Goal: Information Seeking & Learning: Learn about a topic

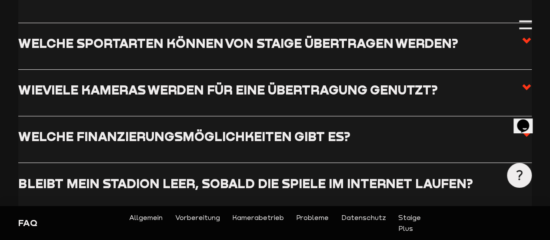
scroll to position [237, 0]
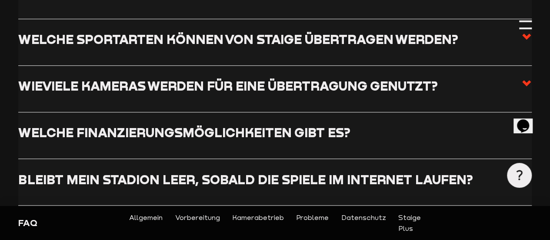
click at [388, 47] on h3 "Welche Sportarten können von Staige übertragen werden?" at bounding box center [238, 38] width 440 height 15
click at [0, 0] on input "Welche Sportarten können von Staige übertragen werden?" at bounding box center [0, 0] width 0 height 0
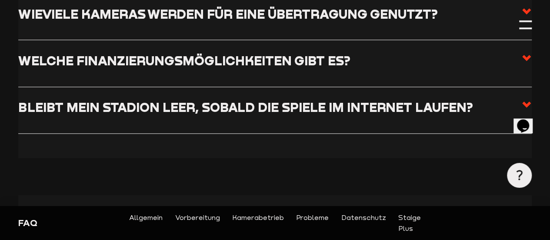
scroll to position [360, 0]
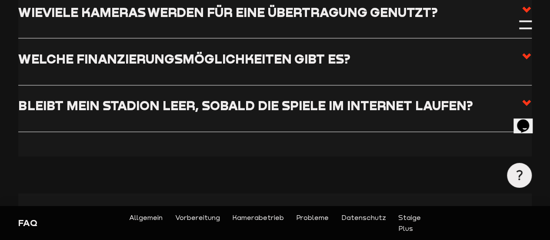
click at [347, 20] on h3 "Wieviele Kameras werden für eine Übertragung genutzt?" at bounding box center [227, 11] width 419 height 15
click at [0, 0] on input "Wieviele Kameras werden für eine Übertragung genutzt?" at bounding box center [0, 0] width 0 height 0
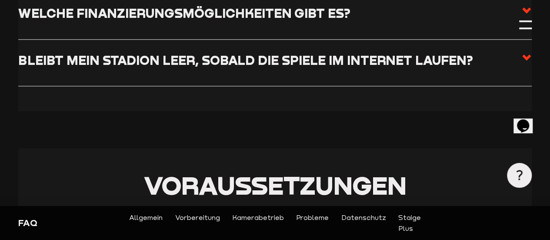
scroll to position [431, 0]
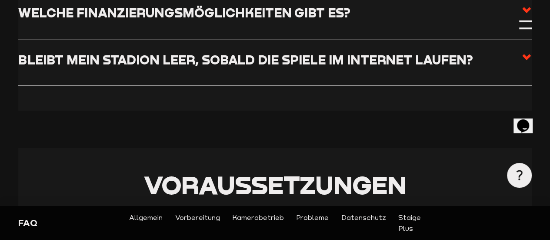
click at [350, 20] on h3 "Welche Finanzierungsmöglichkeiten gibt es?" at bounding box center [184, 12] width 332 height 15
click at [0, 0] on input "Welche Finanzierungsmöglichkeiten gibt es?" at bounding box center [0, 0] width 0 height 0
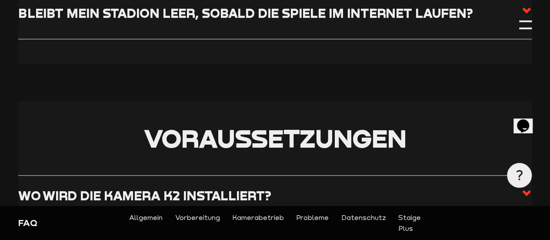
scroll to position [499, 0]
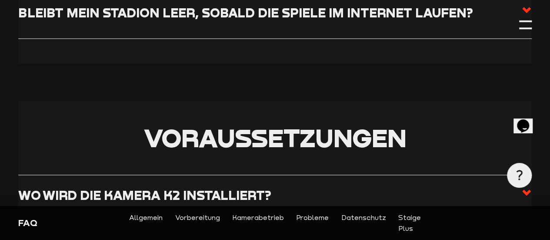
click at [309, 20] on h3 "Bleibt mein Stadion leer, sobald die Spiele im Internet laufen?" at bounding box center [245, 12] width 455 height 15
click at [0, 0] on input "Bleibt mein Stadion leer, sobald die Spiele im Internet laufen?" at bounding box center [0, 0] width 0 height 0
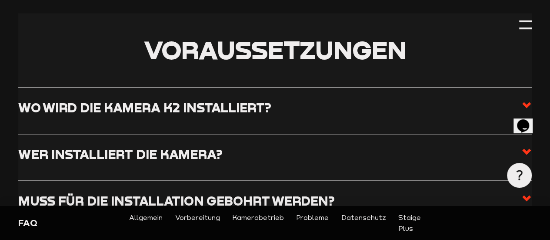
scroll to position [553, 0]
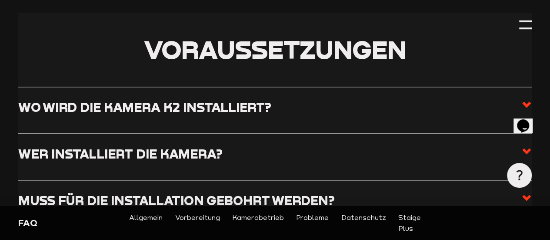
click at [193, 216] on link "Vorbereitung" at bounding box center [197, 223] width 45 height 22
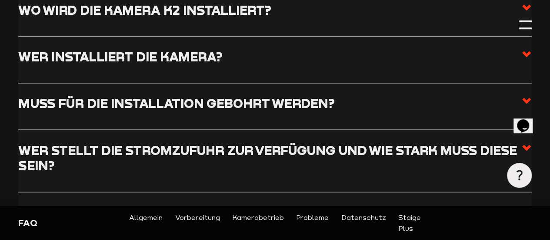
scroll to position [678, 0]
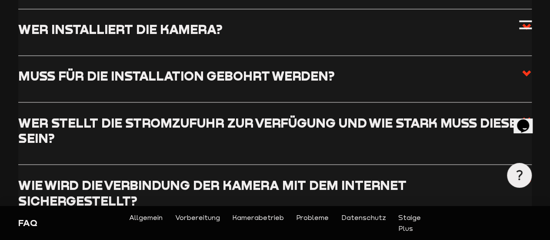
click at [0, 0] on input "Wo wird die Kamera K2 installiert?" at bounding box center [0, 0] width 0 height 0
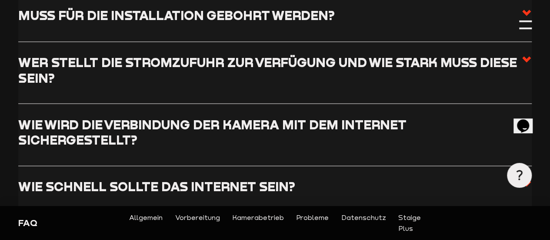
scroll to position [764, 0]
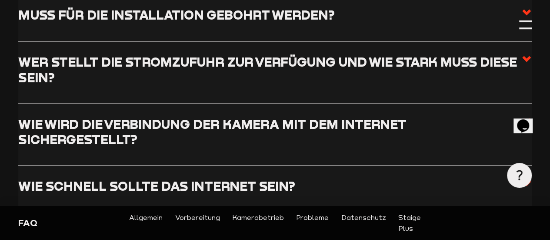
click at [0, 0] on input "Wer installiert die Kamera?" at bounding box center [0, 0] width 0 height 0
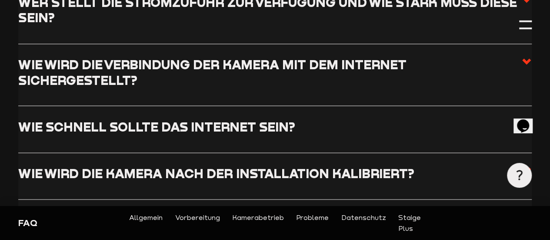
scroll to position [799, 0]
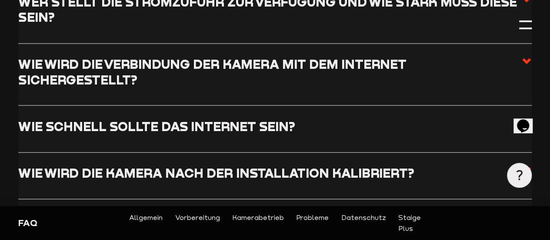
click at [0, 0] on input "Muss für die Installation gebohrt werden?" at bounding box center [0, 0] width 0 height 0
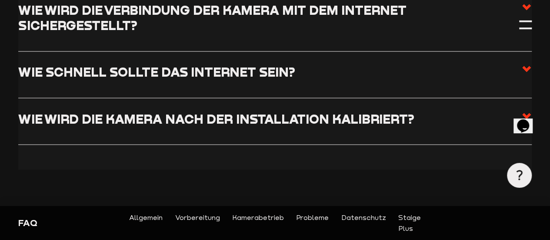
scroll to position [841, 0]
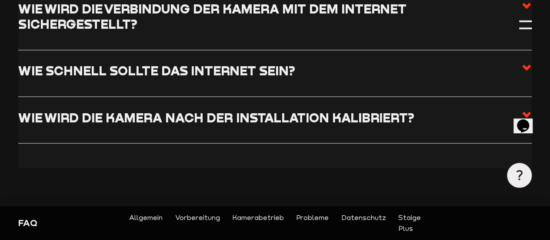
click at [0, 0] on input "Wer stellt die Stromzufuhr zur Verfügung und wie stark muss diese sein?" at bounding box center [0, 0] width 0 height 0
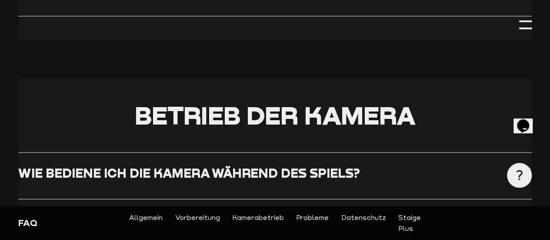
scroll to position [994, 0]
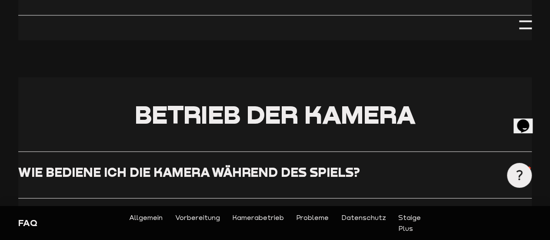
click at [0, 0] on input "Wie wird die Verbindung der Kamera mit dem Internet sichergestellt?" at bounding box center [0, 0] width 0 height 0
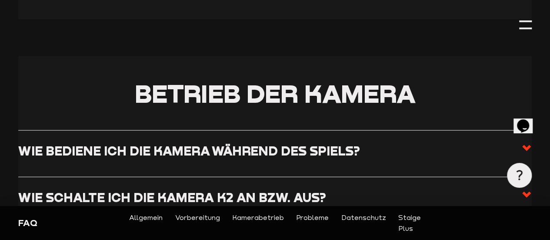
scroll to position [1028, 0]
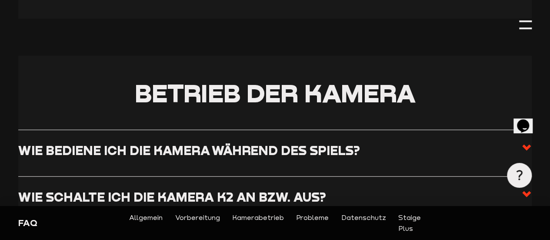
click at [0, 0] on input "Wie schnell sollte das Internet sein?" at bounding box center [0, 0] width 0 height 0
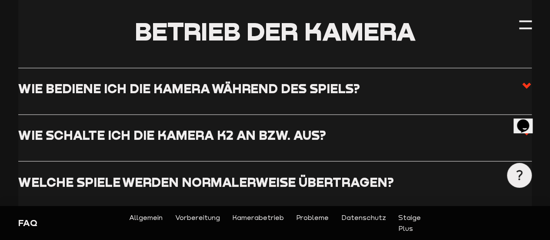
scroll to position [1093, 0]
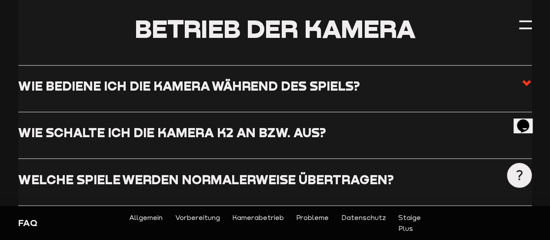
click at [0, 0] on input "Wie wird die Kamera nach der Installation kalibriert?" at bounding box center [0, 0] width 0 height 0
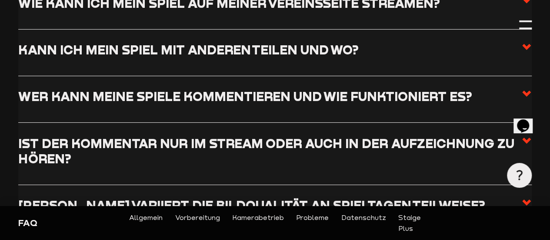
scroll to position [1388, 0]
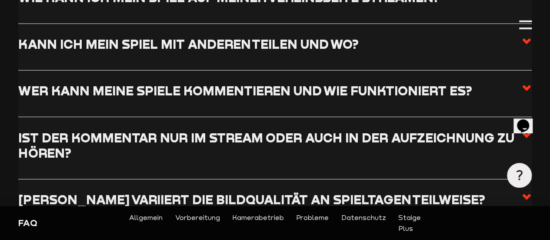
click at [0, 0] on input "Wie bediene ich die Kamera während des Spiels?" at bounding box center [0, 0] width 0 height 0
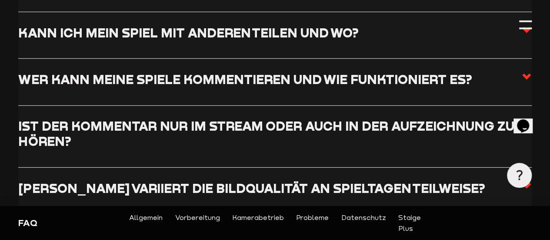
scroll to position [1318, 0]
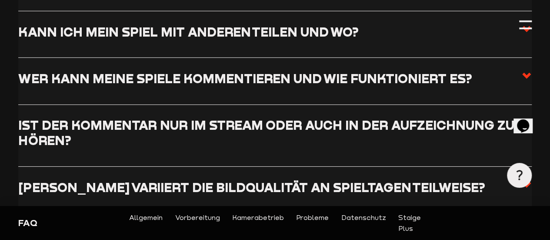
click at [0, 0] on input "Wie schalte ich die Kamera K2 an bzw. aus?" at bounding box center [0, 0] width 0 height 0
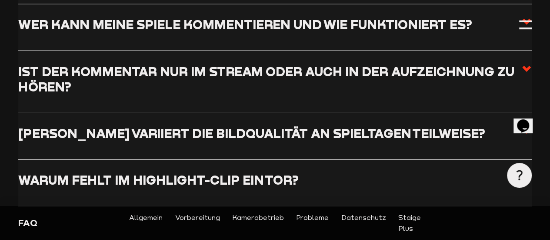
scroll to position [1398, 0]
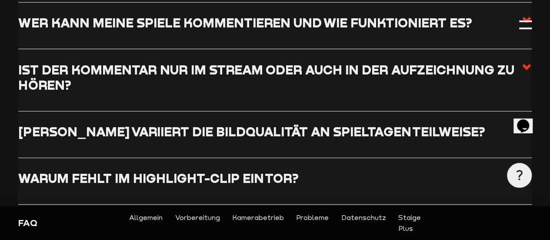
click at [0, 0] on input "Welche Spiele werden normalerweise übertragen?" at bounding box center [0, 0] width 0 height 0
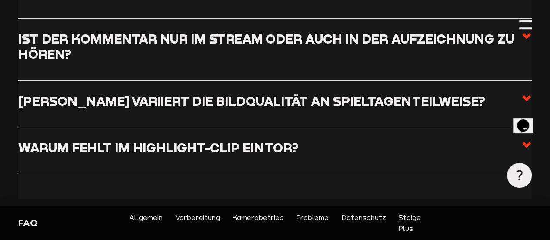
scroll to position [1485, 0]
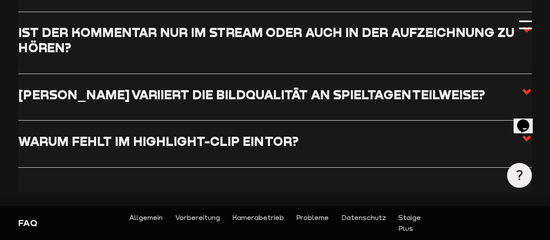
click at [0, 0] on input "Wie plane ich eine Übertragung?" at bounding box center [0, 0] width 0 height 0
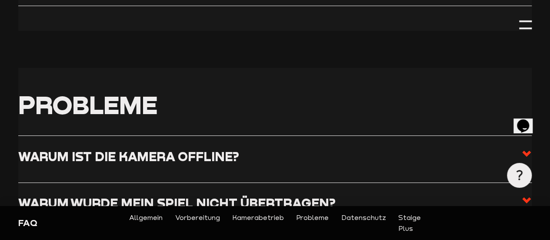
scroll to position [1586, 0]
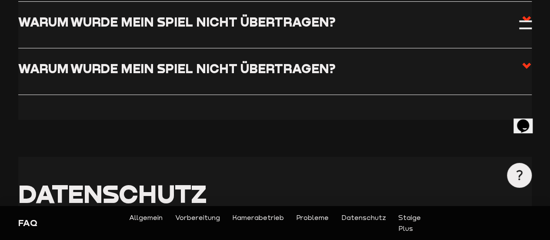
click at [0, 0] on input "Ist der Kommentar nur im Stream oder auch in der Aufzeichnung zu hören?" at bounding box center [0, 0] width 0 height 0
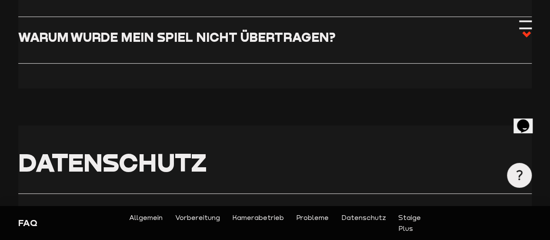
scroll to position [1810, 0]
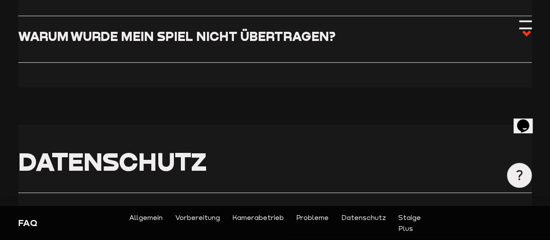
click at [0, 0] on input "[PERSON_NAME] variiert die Bildqualität an Spieltagen teilweise?" at bounding box center [0, 0] width 0 height 0
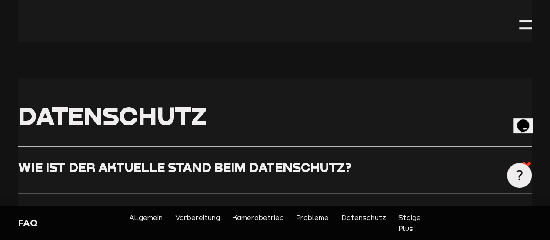
scroll to position [1909, 0]
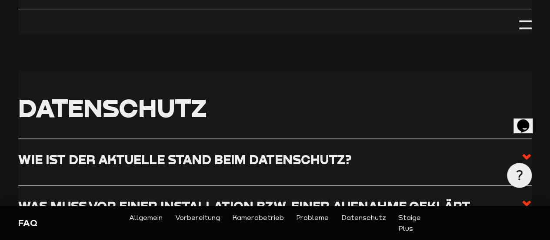
click at [0, 0] on input "Warum fehlt im Highlight-Clip ein Tor?" at bounding box center [0, 0] width 0 height 0
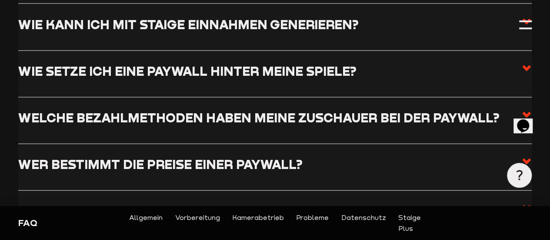
scroll to position [2518, 0]
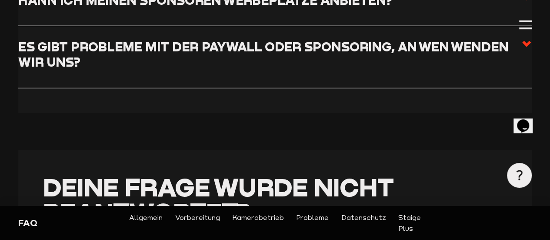
click at [0, 0] on input "Was passiert, wenn jemand nicht gefilmt werden will?" at bounding box center [0, 0] width 0 height 0
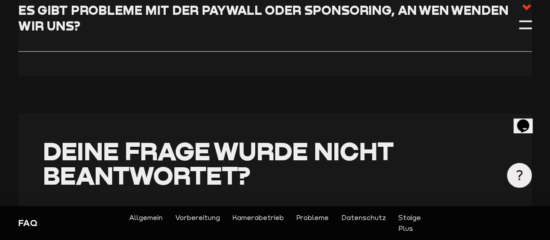
scroll to position [2798, 0]
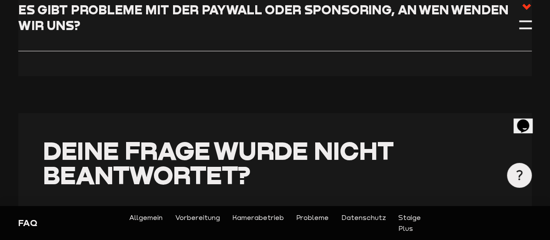
click at [0, 0] on input "Bei wem liegen die Rechte am aufgezeichneten Videomaterial?" at bounding box center [0, 0] width 0 height 0
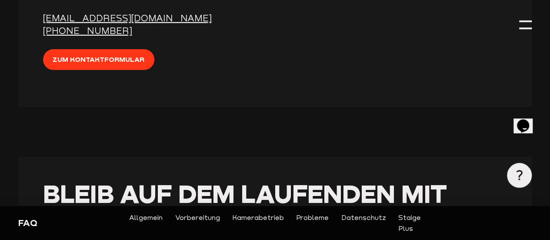
click at [0, 0] on input "Wie kann ich mit Staige Einnahmen generieren?" at bounding box center [0, 0] width 0 height 0
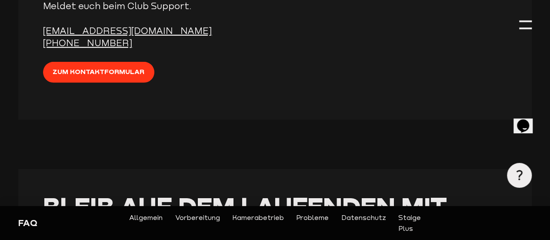
scroll to position [2917, 0]
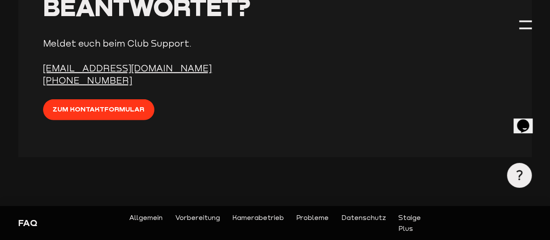
click at [0, 0] on input "Wie kann ich mit Staige Einnahmen generieren?" at bounding box center [0, 0] width 0 height 0
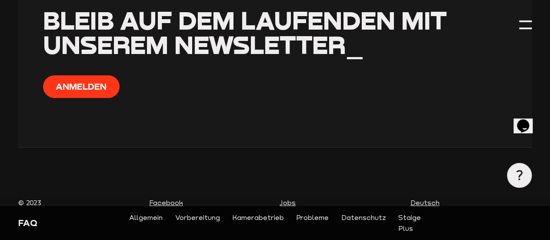
scroll to position [3141, 0]
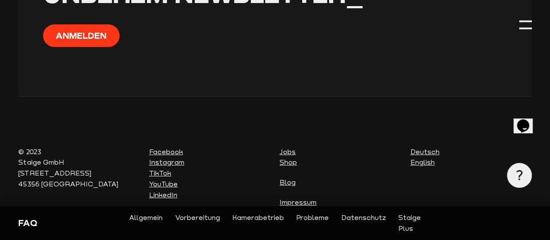
click at [0, 0] on input "Was passiert mit Besitzern von Dauerkarten?" at bounding box center [0, 0] width 0 height 0
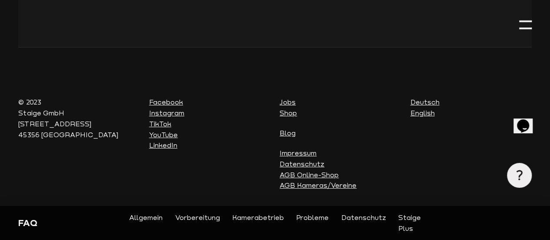
scroll to position [3230, 0]
click at [0, 0] on input "Kann ich meinen Sponsoren Werbeplätze anbieten?" at bounding box center [0, 0] width 0 height 0
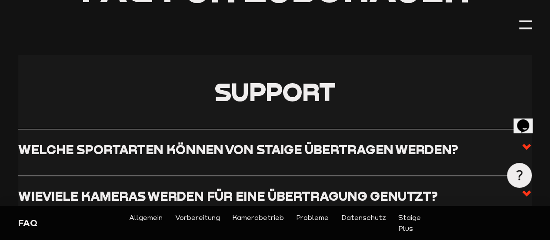
scroll to position [0, 0]
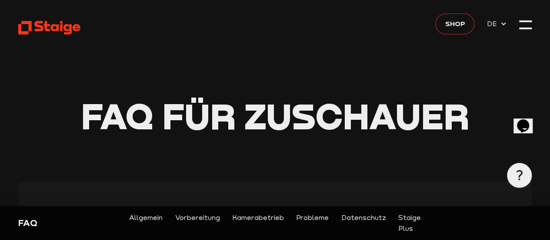
click at [453, 23] on span "Shop" at bounding box center [455, 23] width 20 height 11
